Goal: Information Seeking & Learning: Learn about a topic

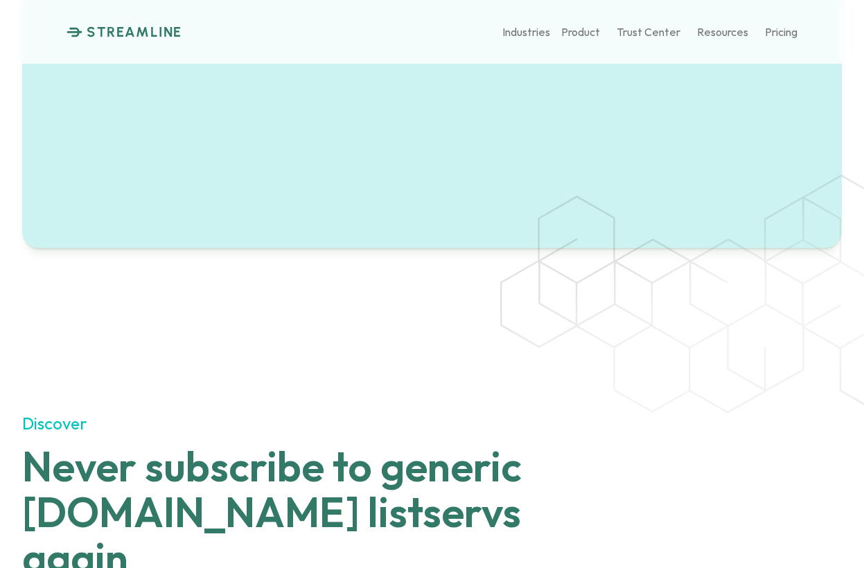
scroll to position [660, 0]
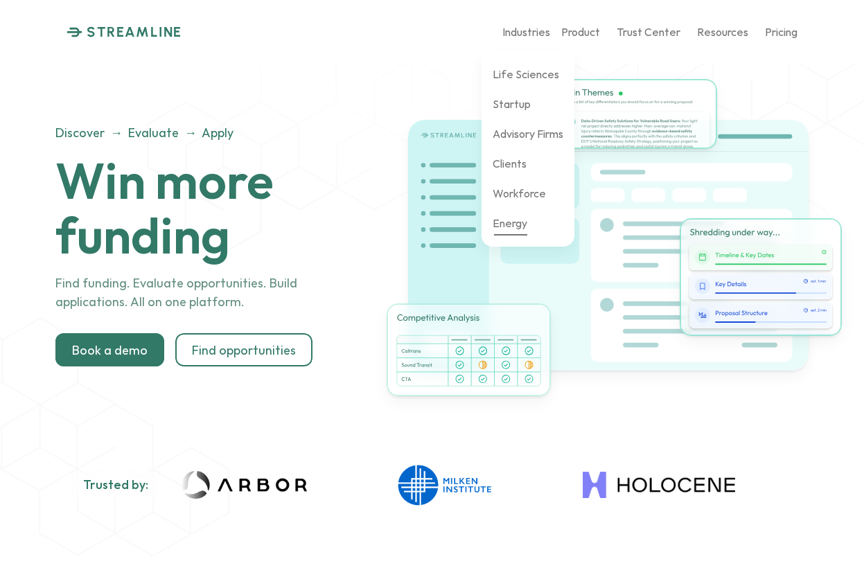
click at [518, 223] on p "Energy" at bounding box center [510, 222] width 35 height 13
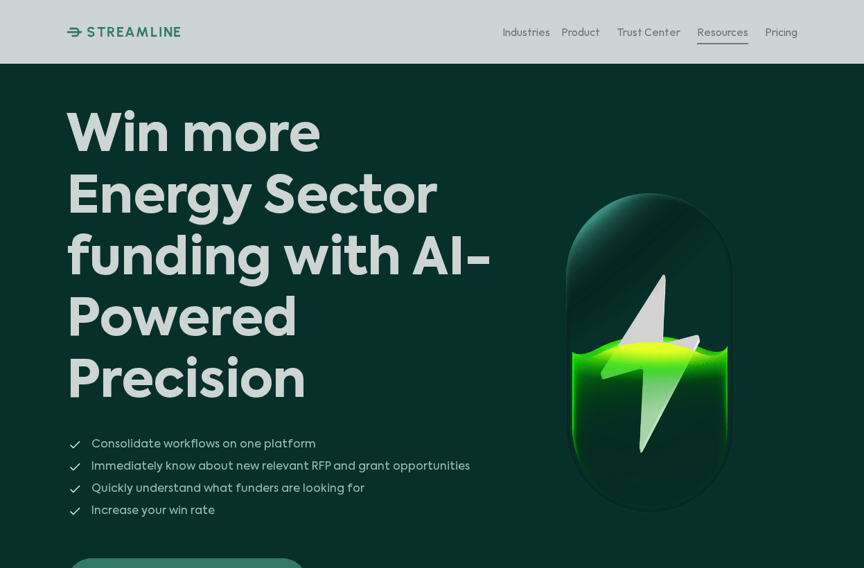
click at [714, 28] on p "Resources" at bounding box center [722, 31] width 51 height 13
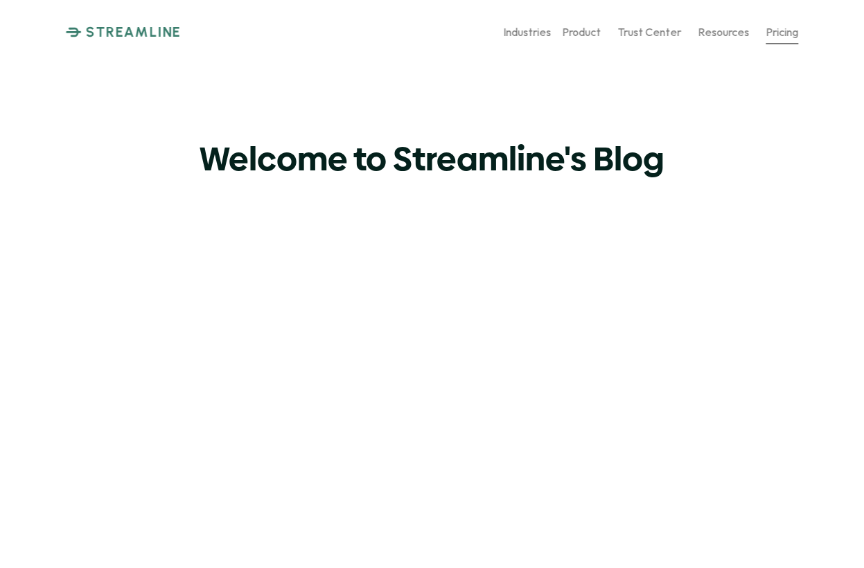
click at [782, 37] on p "Pricing" at bounding box center [782, 31] width 33 height 13
